Goal: Task Accomplishment & Management: Manage account settings

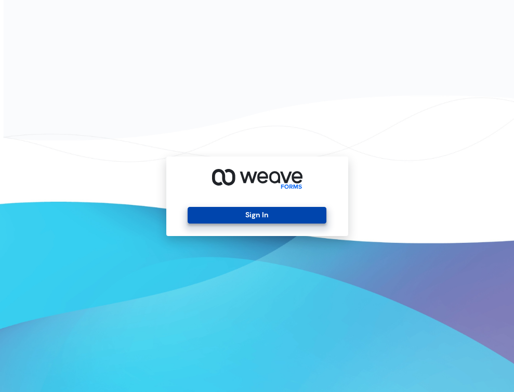
click at [292, 218] on button "Sign In" at bounding box center [256, 215] width 139 height 17
